Goal: Task Accomplishment & Management: Manage account settings

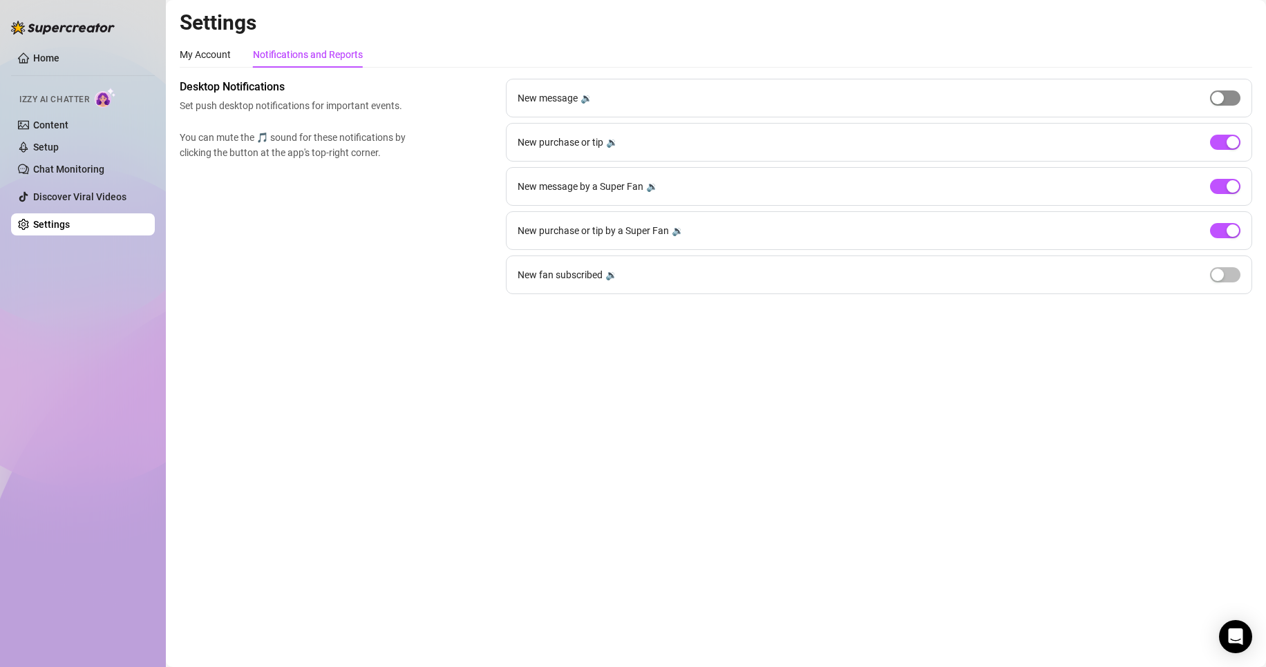
click at [1232, 97] on span "button" at bounding box center [1225, 98] width 30 height 15
click at [1226, 98] on button "button" at bounding box center [1225, 98] width 30 height 15
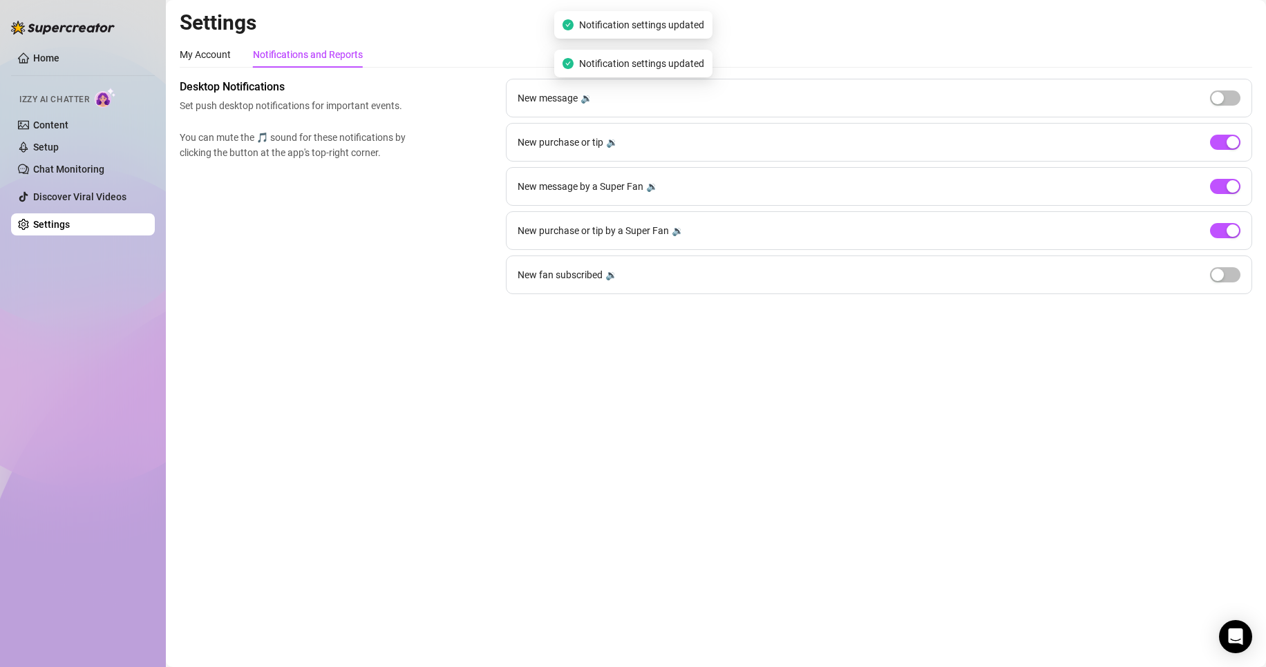
click at [1226, 267] on div "New fan subscribed 🔉" at bounding box center [879, 275] width 746 height 39
click at [1226, 270] on span "button" at bounding box center [1225, 274] width 30 height 15
click at [1234, 278] on div "button" at bounding box center [1232, 275] width 12 height 12
click at [68, 347] on div "Home Izzy AI Chatter Content Setup Chat Monitoring Discover Viral Videos Settin…" at bounding box center [83, 327] width 144 height 655
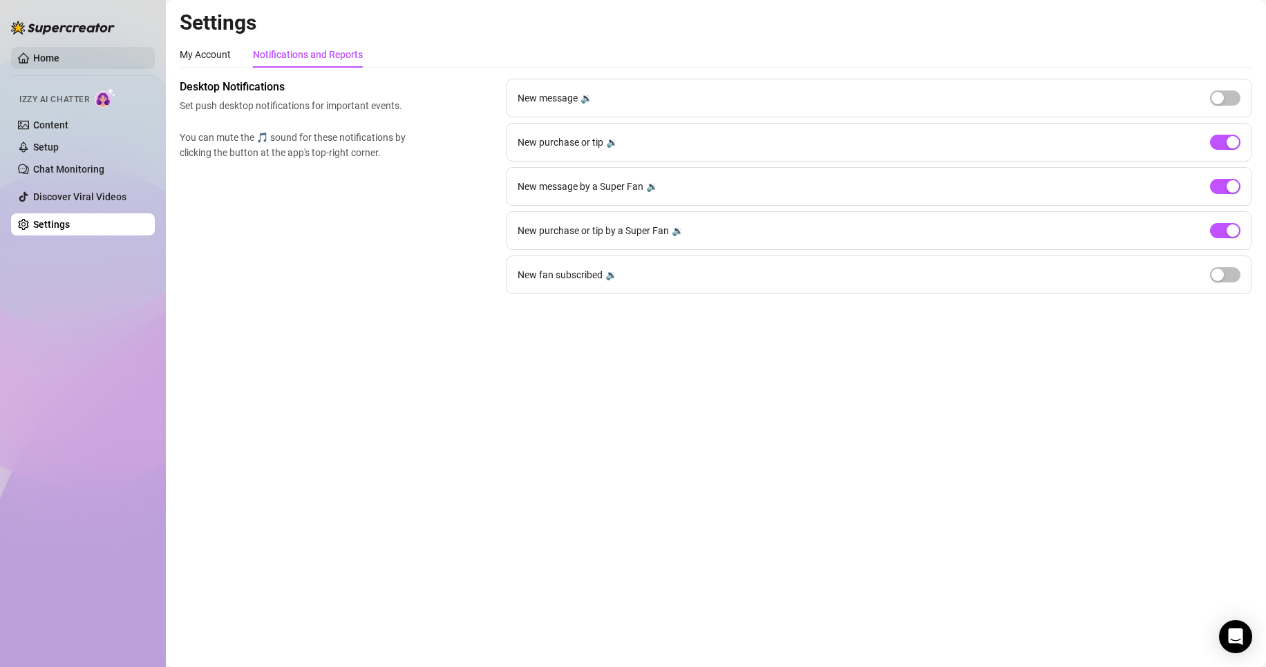
click at [59, 64] on link "Home" at bounding box center [46, 58] width 26 height 11
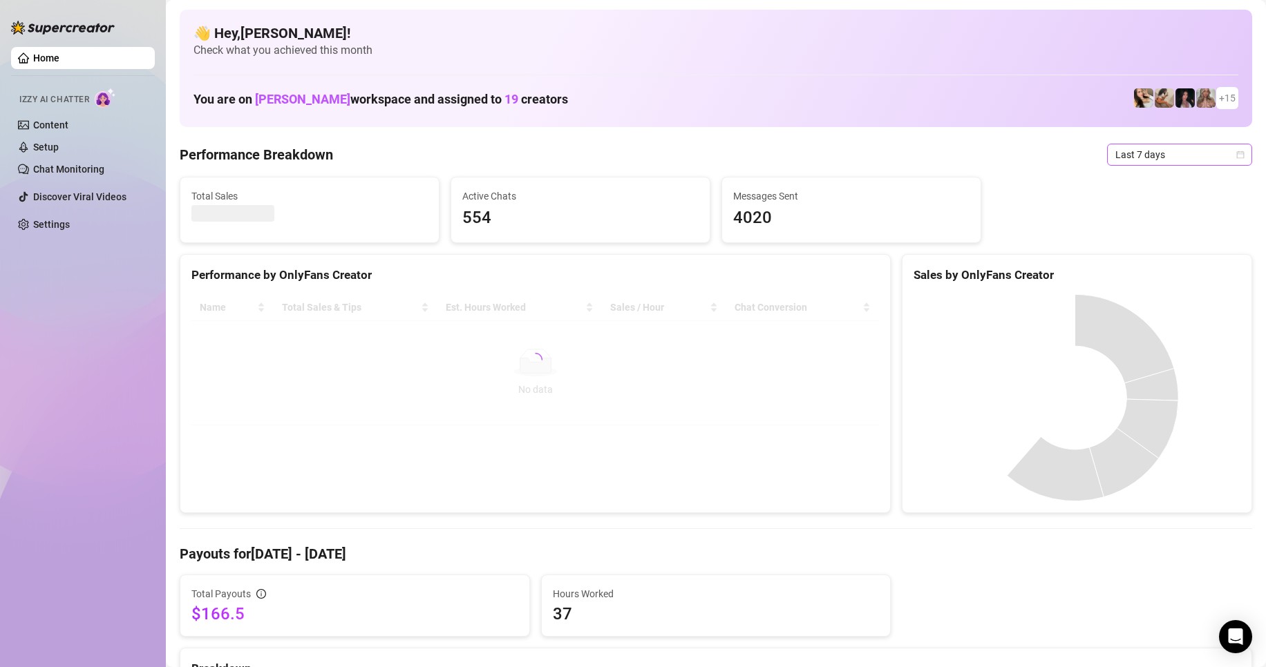
click at [1121, 151] on span "Last 7 days" at bounding box center [1179, 154] width 129 height 21
click at [1147, 266] on div "Custom date" at bounding box center [1167, 270] width 123 height 15
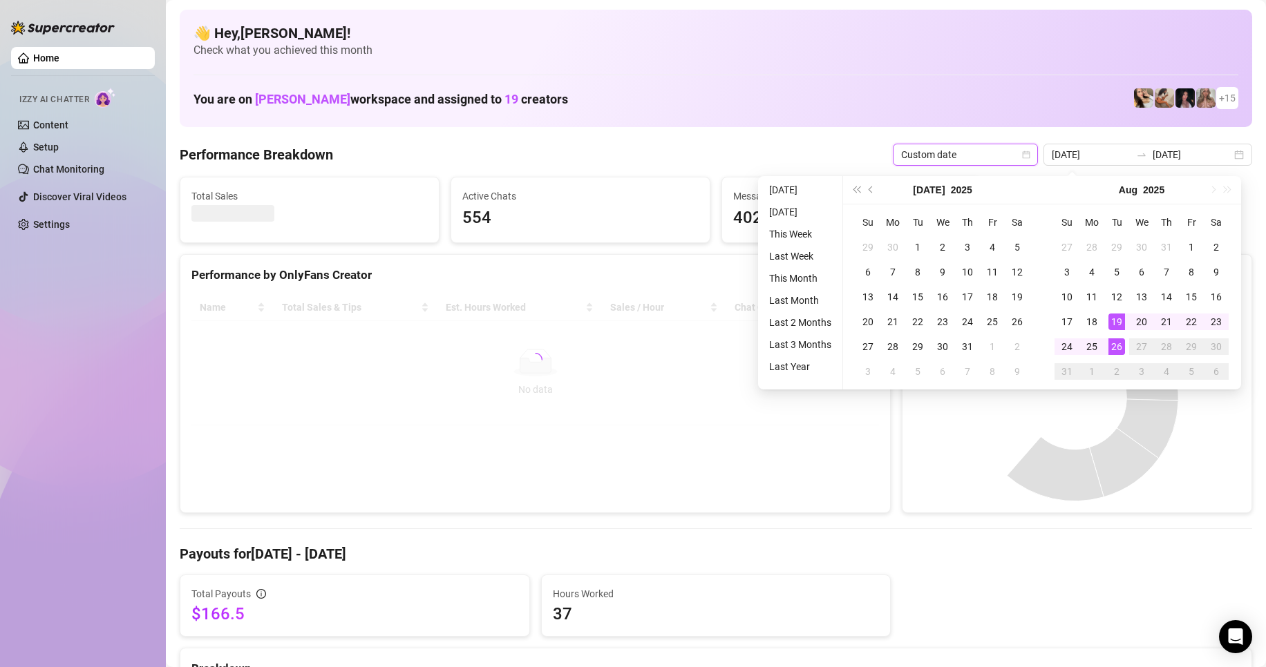
type input "2025-08-26"
click at [1119, 350] on div "26" at bounding box center [1116, 347] width 17 height 17
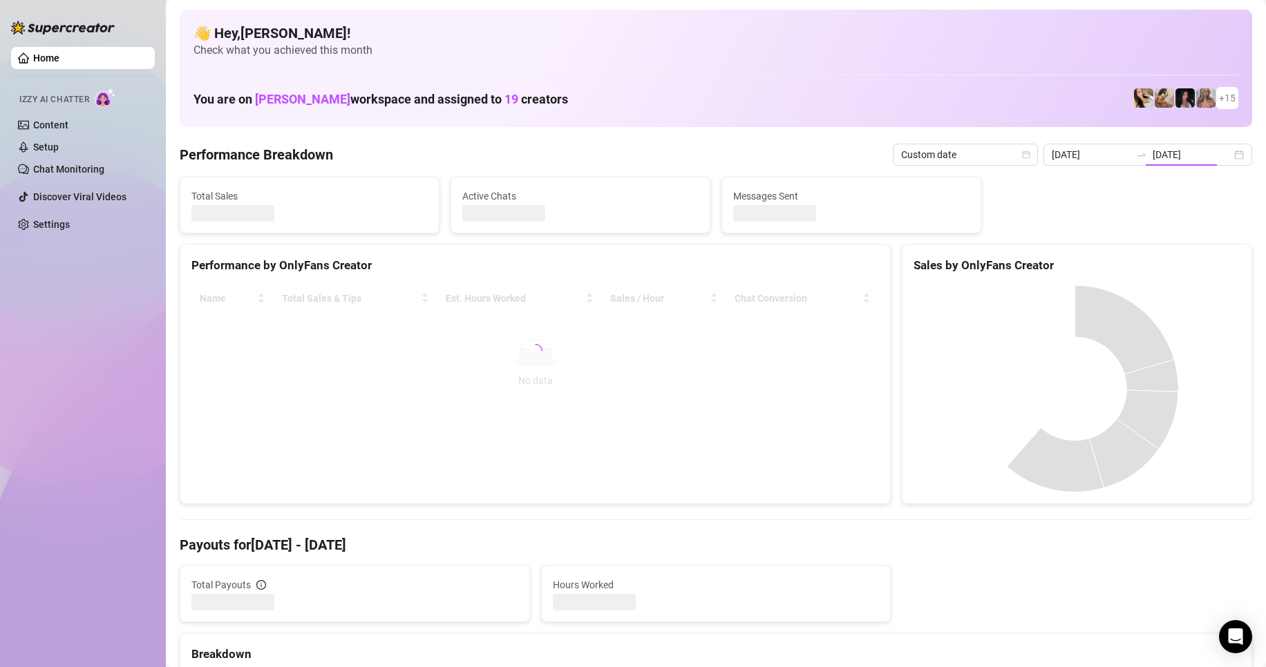
type input "2025-08-26"
